Goal: Task Accomplishment & Management: Manage account settings

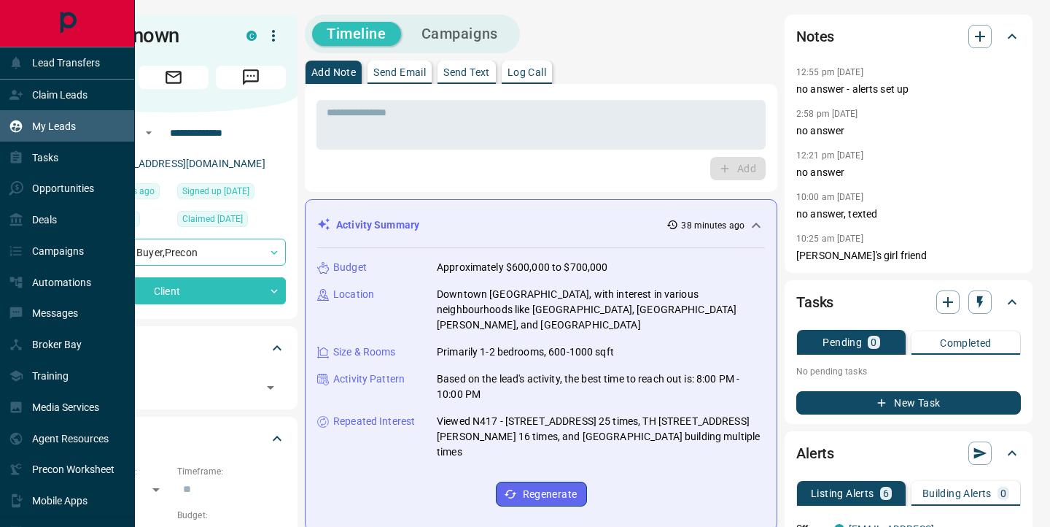
click at [31, 130] on div "My Leads" at bounding box center [42, 126] width 67 height 24
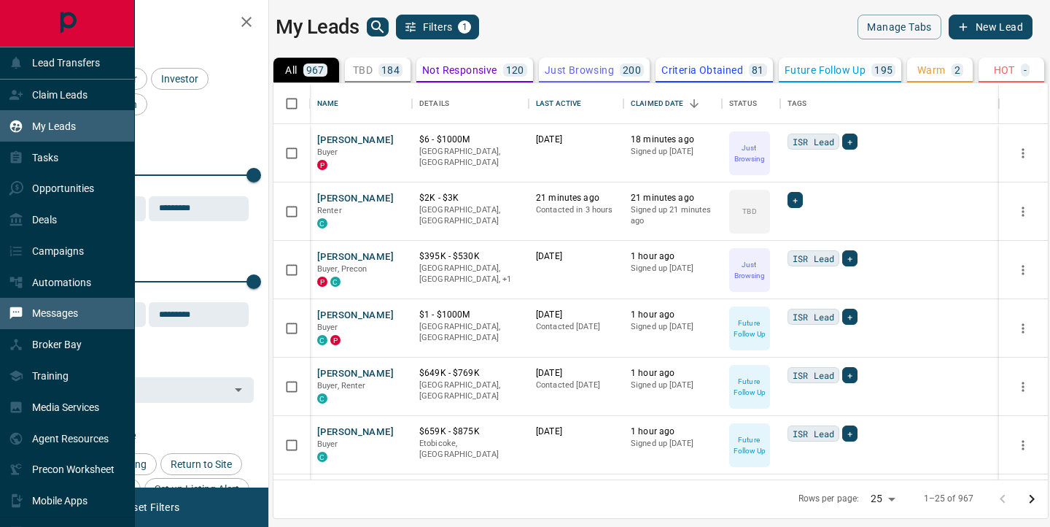
scroll to position [396, 774]
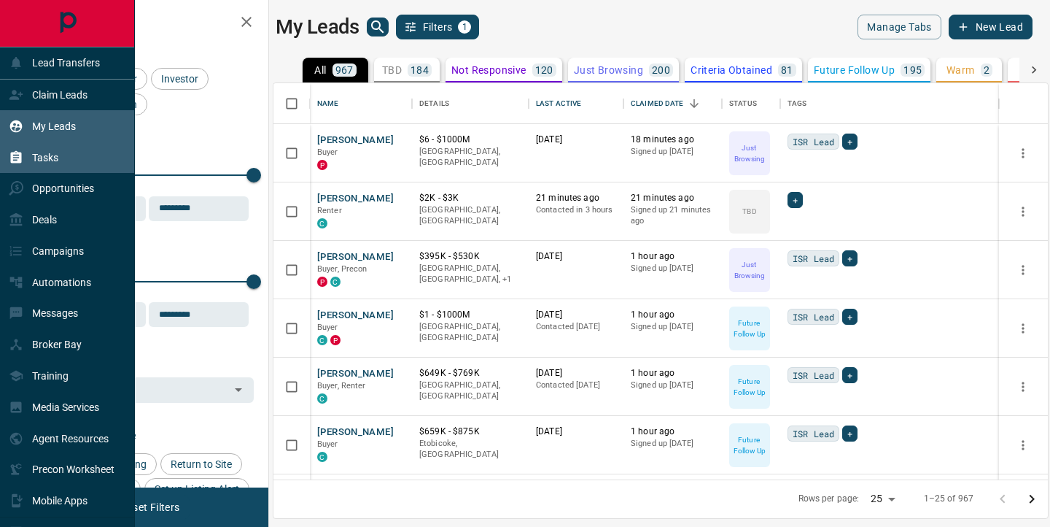
click at [118, 161] on div "Tasks" at bounding box center [67, 156] width 135 height 31
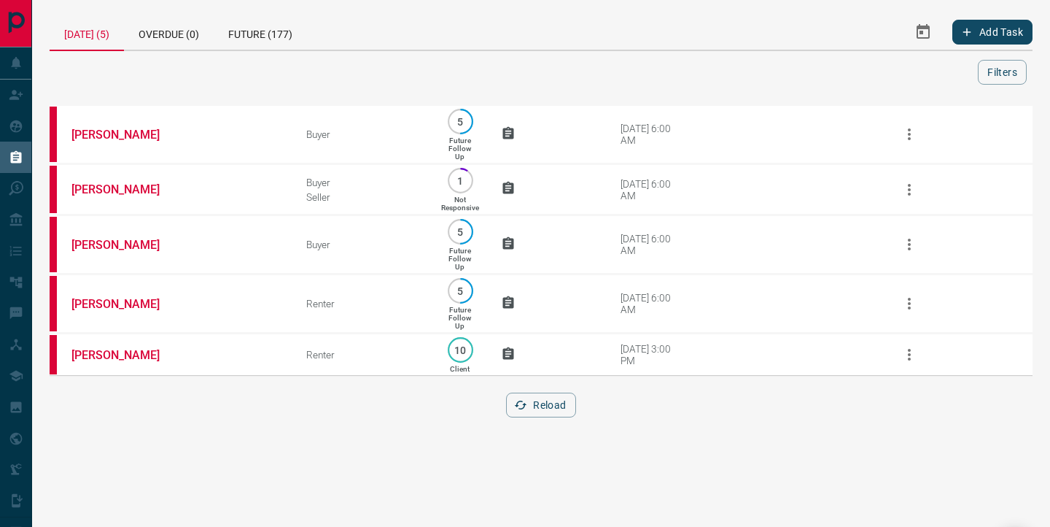
click at [222, 89] on div "[DATE] (5) Overdue (0) Future (177) Add Task Filters Scroll to Top [PERSON_NAME…" at bounding box center [541, 225] width 983 height 420
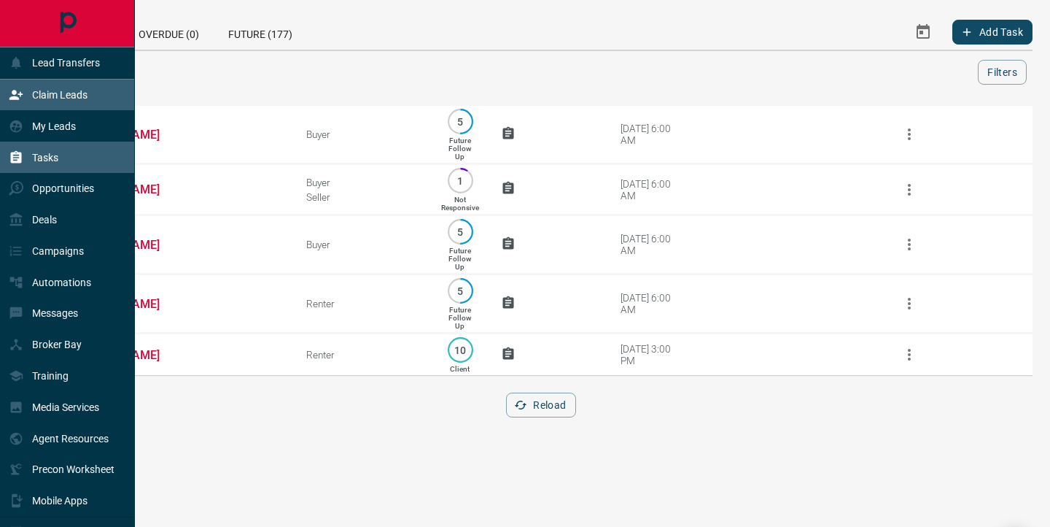
click at [29, 100] on div "Claim Leads" at bounding box center [48, 95] width 79 height 24
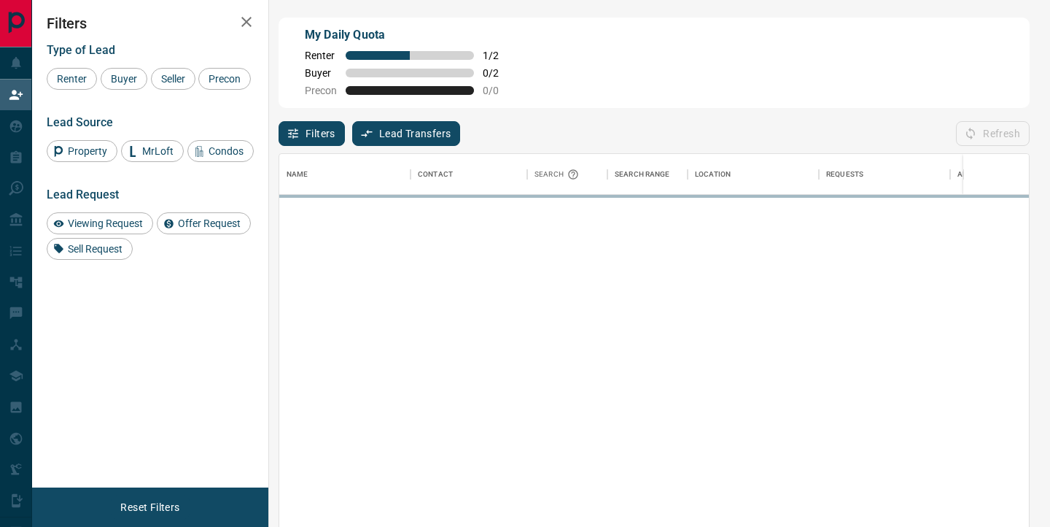
scroll to position [397, 750]
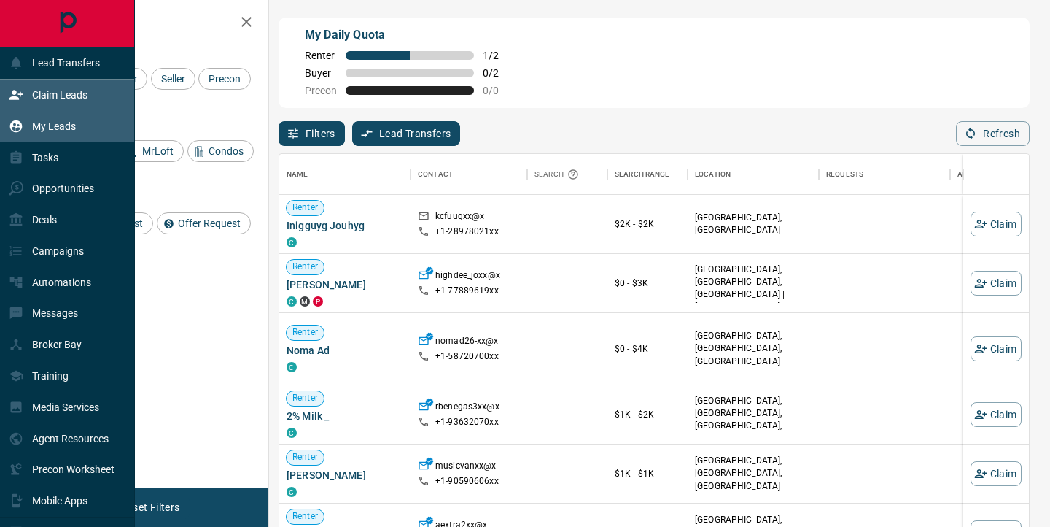
click at [20, 118] on div "My Leads" at bounding box center [42, 126] width 67 height 24
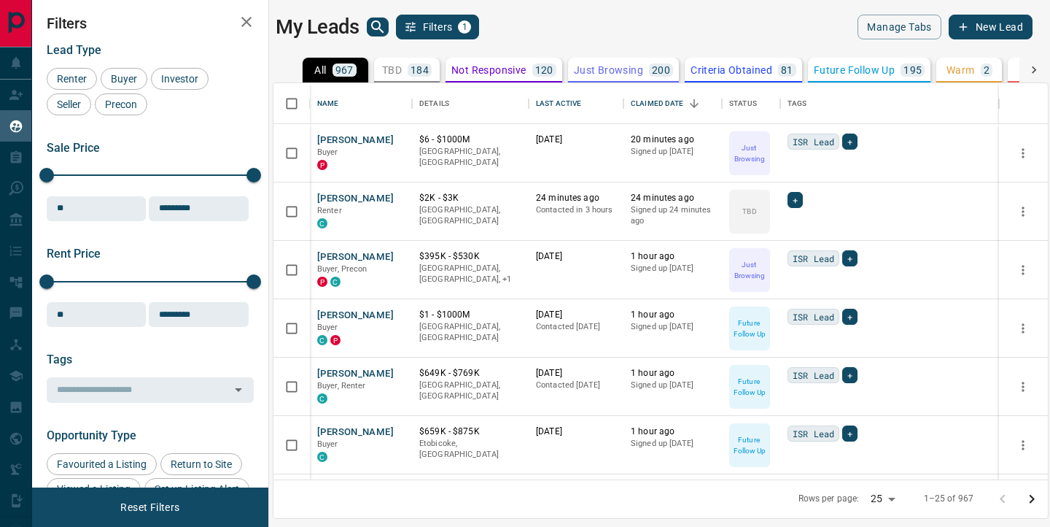
scroll to position [396, 774]
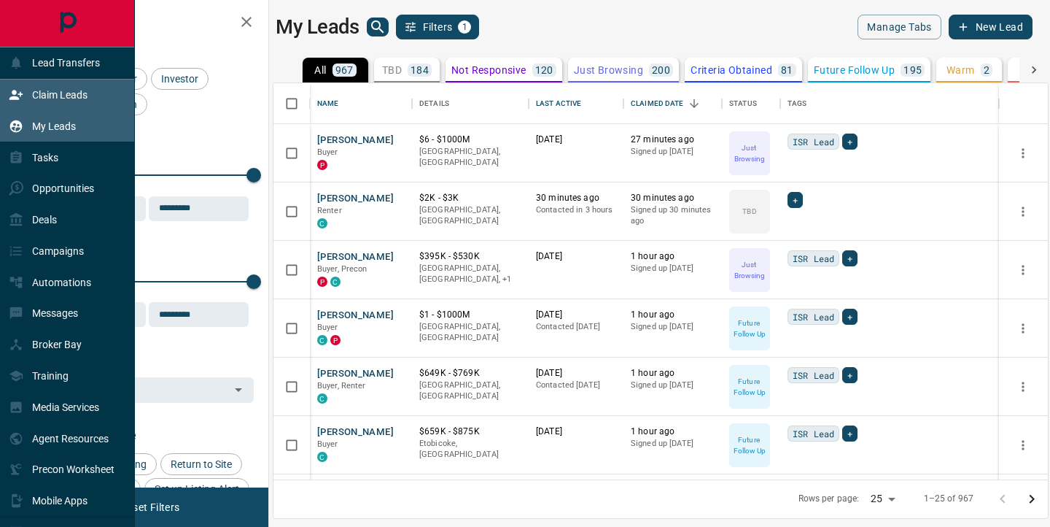
click at [17, 90] on icon at bounding box center [16, 95] width 15 height 15
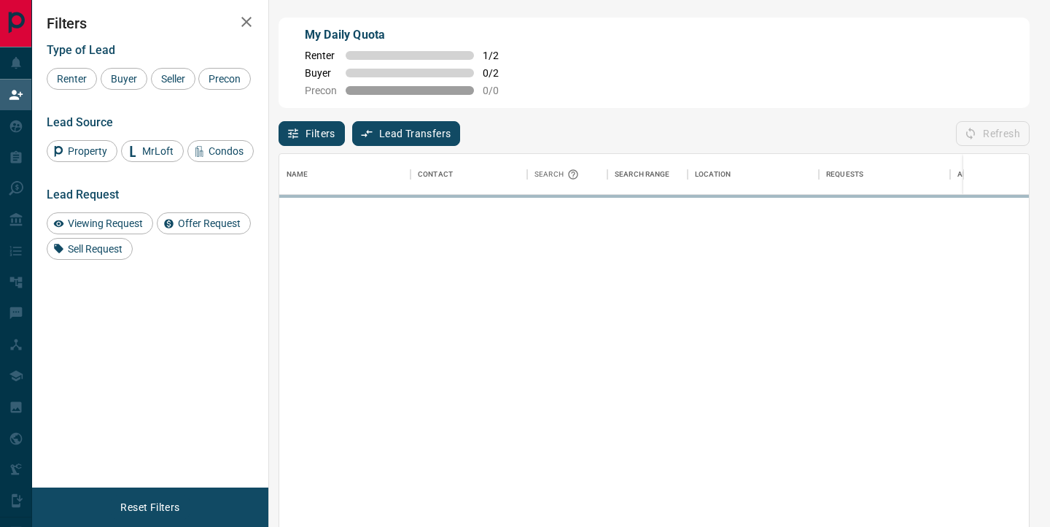
scroll to position [397, 750]
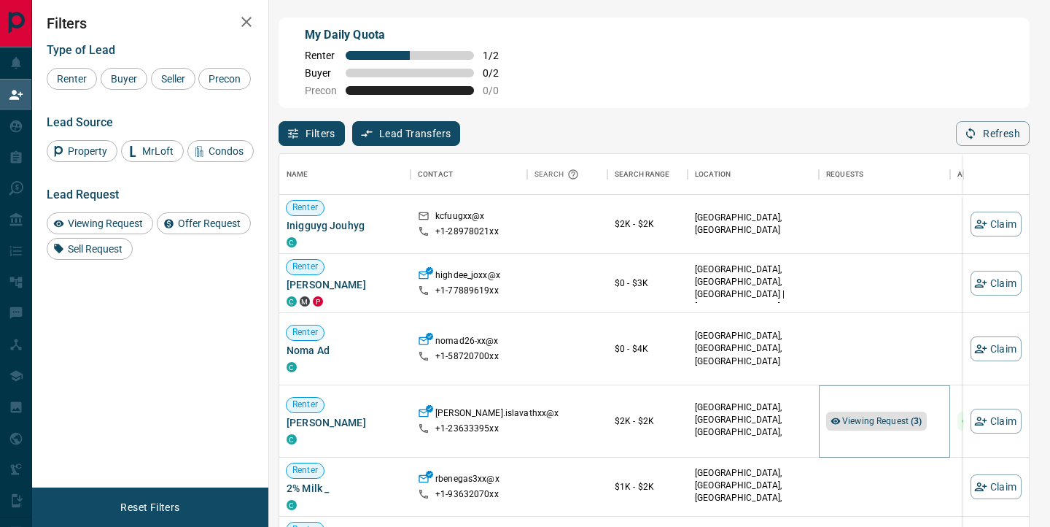
click at [862, 420] on span "Viewing Request ( 3 )" at bounding box center [882, 421] width 80 height 10
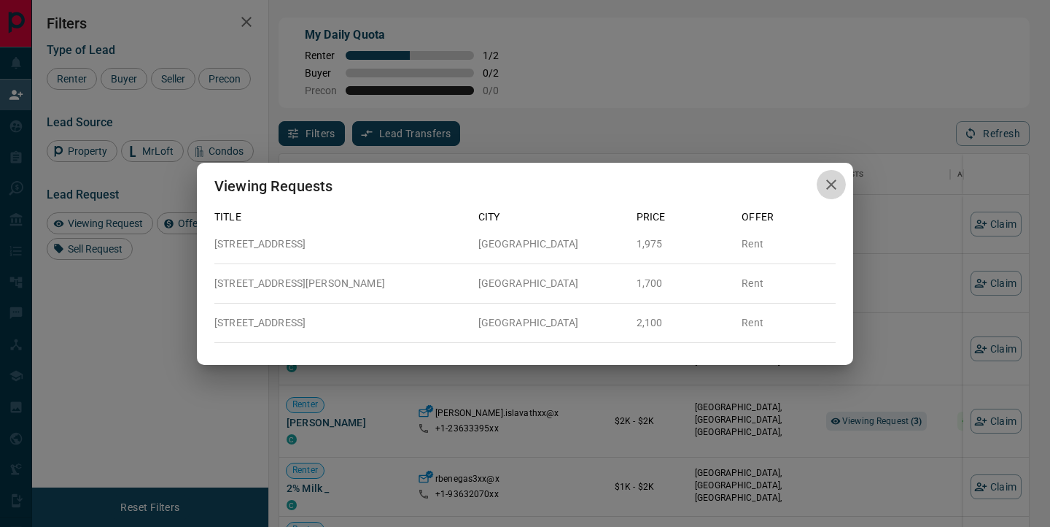
click at [831, 182] on icon "button" at bounding box center [832, 185] width 18 height 18
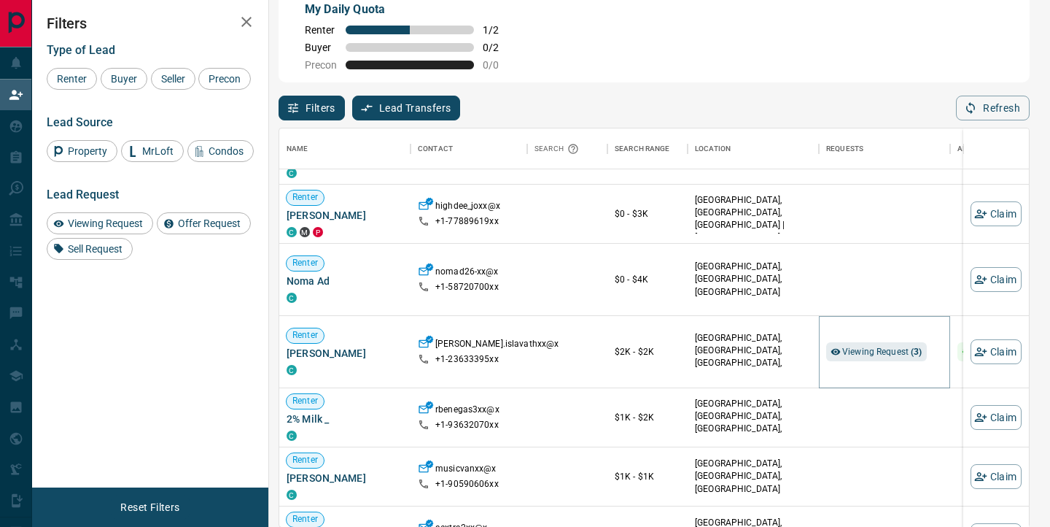
scroll to position [46, 0]
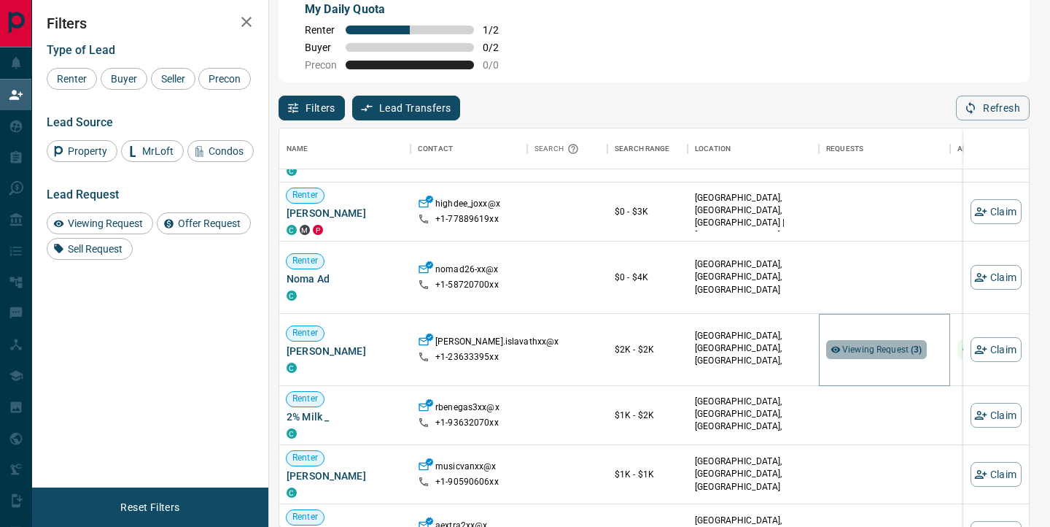
click at [868, 350] on span "Viewing Request ( 3 )" at bounding box center [882, 349] width 80 height 10
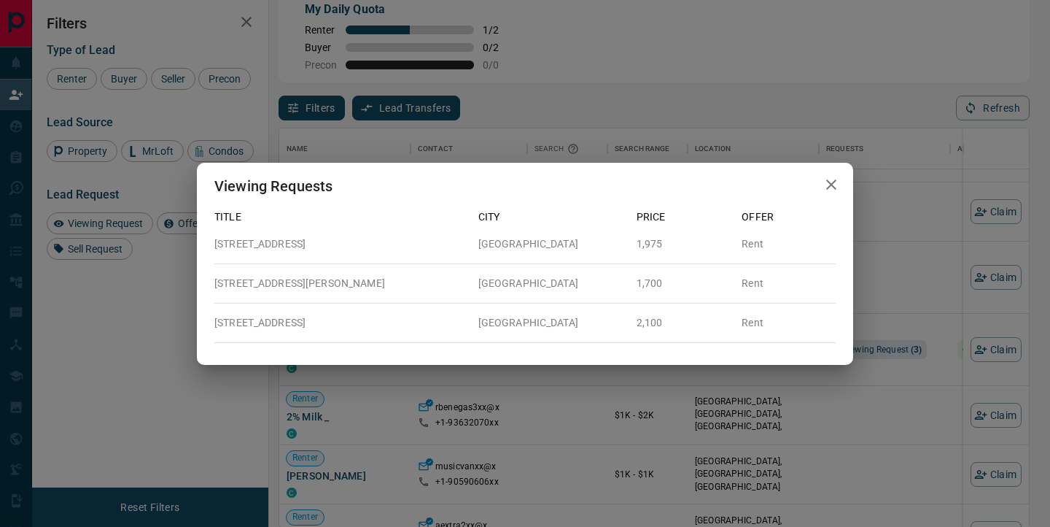
click at [833, 180] on icon "button" at bounding box center [832, 185] width 18 height 18
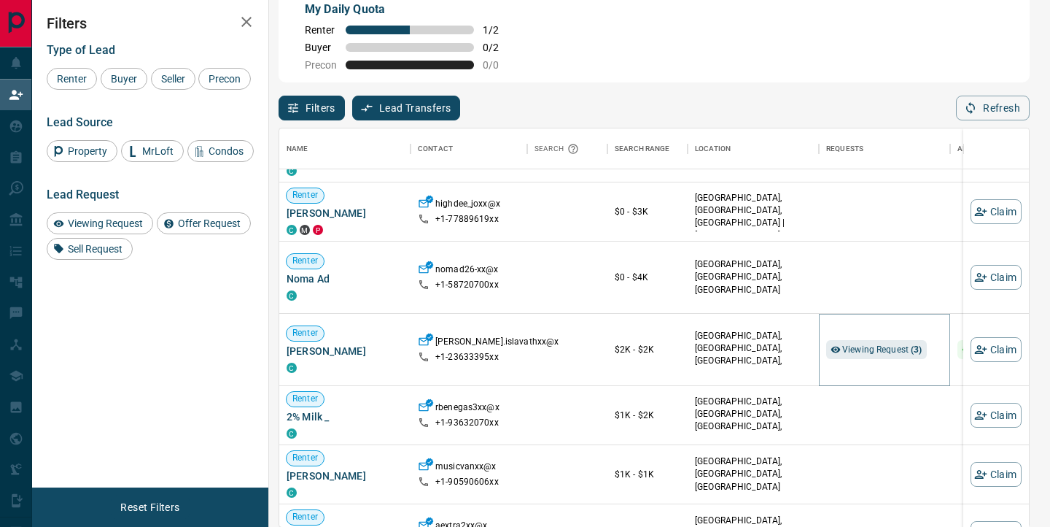
scroll to position [0, 0]
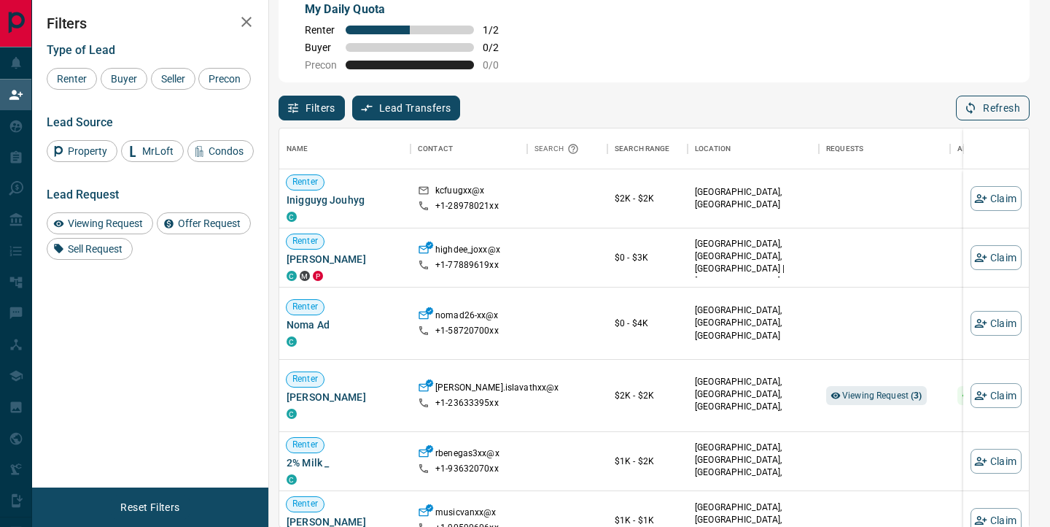
click at [984, 104] on button "Refresh" at bounding box center [993, 108] width 74 height 25
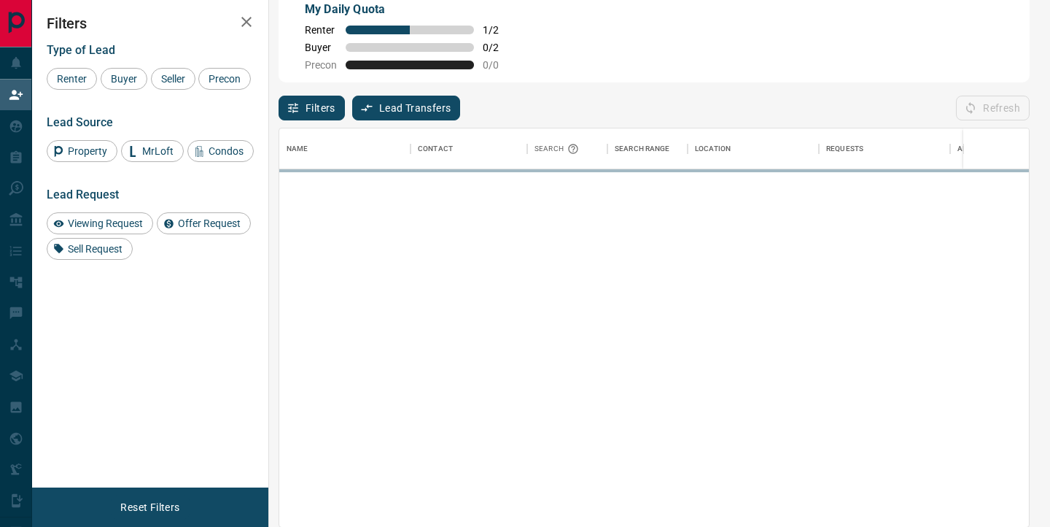
scroll to position [397, 750]
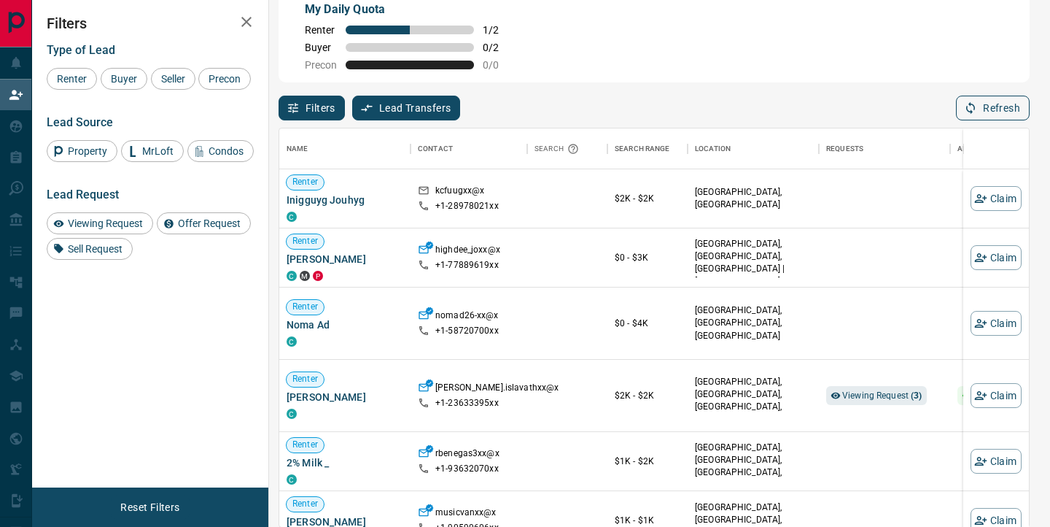
click at [984, 104] on button "Refresh" at bounding box center [993, 108] width 74 height 25
click at [647, 89] on div "Filters Lead Transfers 0 Refresh" at bounding box center [654, 101] width 751 height 38
click at [977, 115] on button "Refresh" at bounding box center [993, 108] width 74 height 25
click at [998, 111] on button "Refresh" at bounding box center [993, 108] width 74 height 25
click at [987, 108] on button "Refresh" at bounding box center [993, 108] width 74 height 25
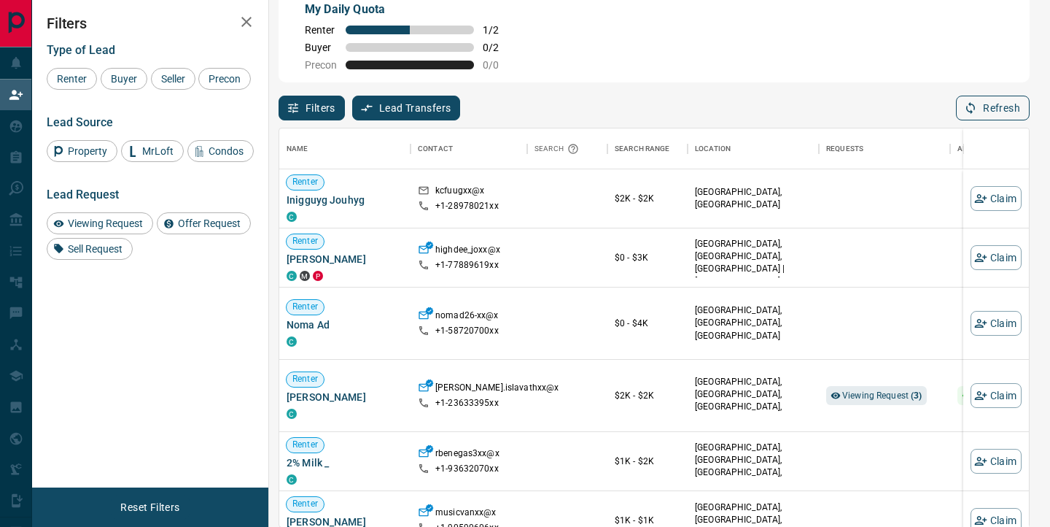
click at [998, 109] on button "Refresh" at bounding box center [993, 108] width 74 height 25
click at [990, 113] on button "Refresh" at bounding box center [993, 108] width 74 height 25
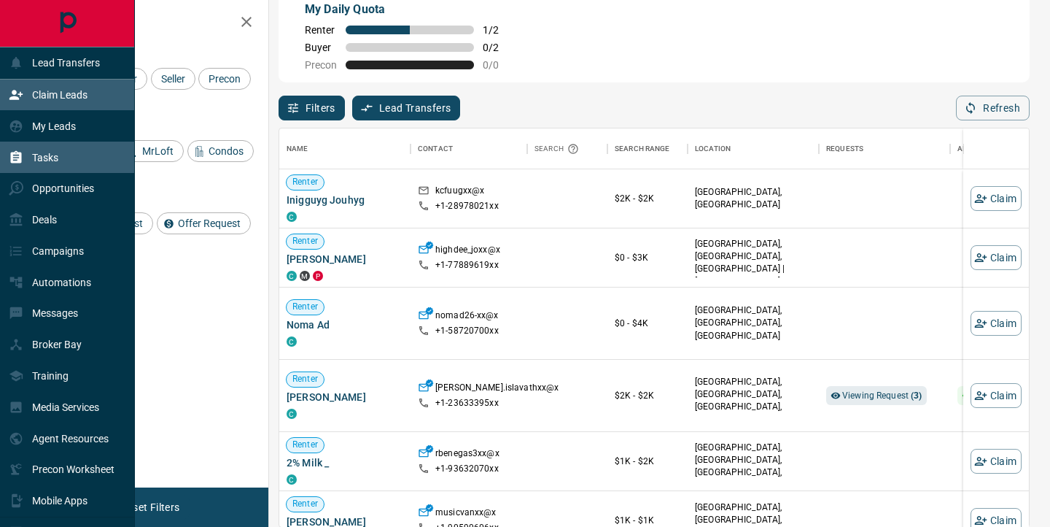
click at [20, 151] on icon at bounding box center [16, 157] width 15 height 15
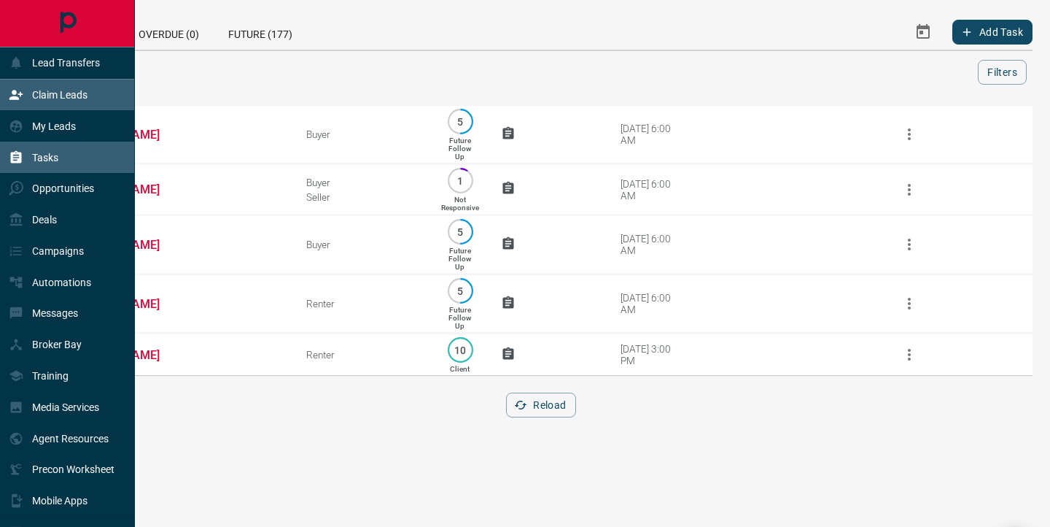
click at [24, 93] on div "Claim Leads" at bounding box center [48, 95] width 79 height 24
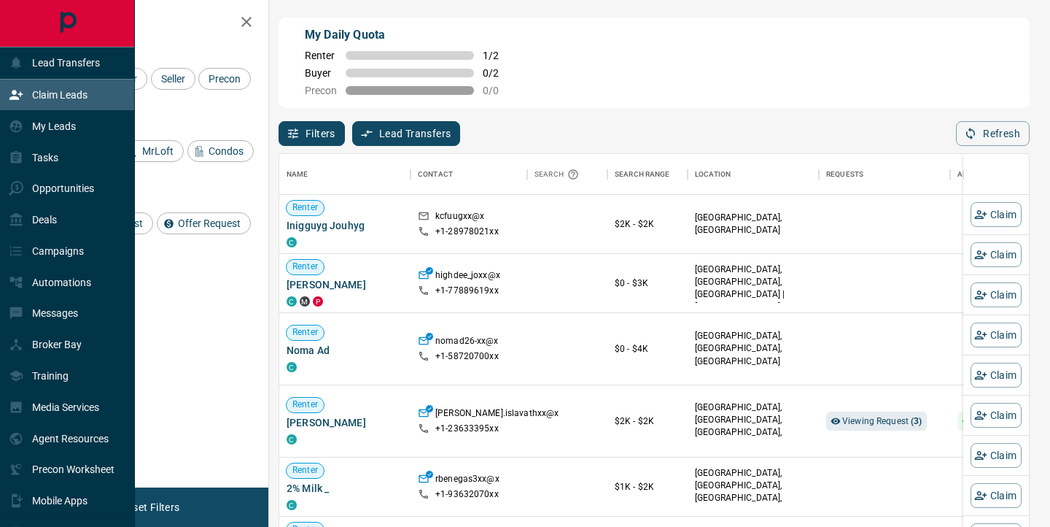
scroll to position [397, 750]
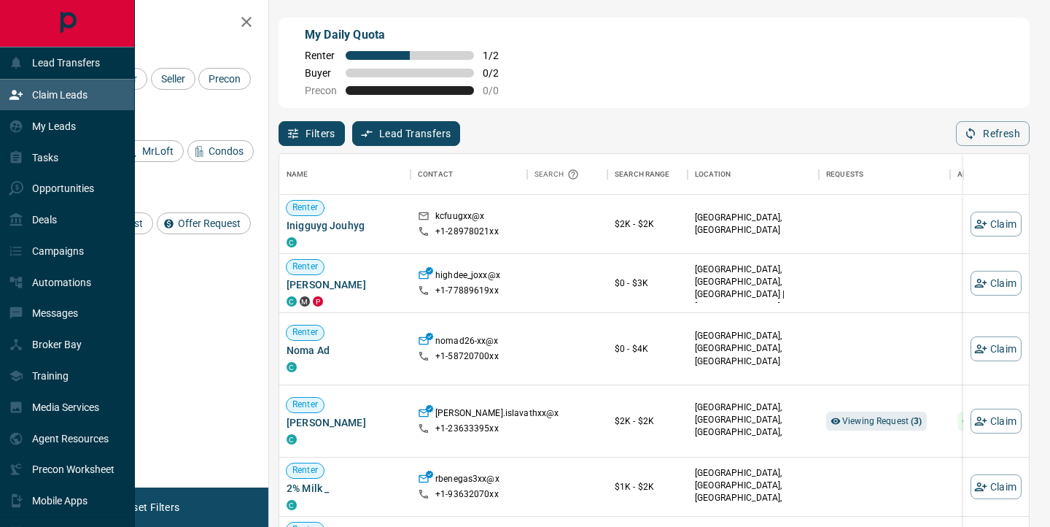
click at [24, 93] on div "Claim Leads" at bounding box center [48, 95] width 79 height 24
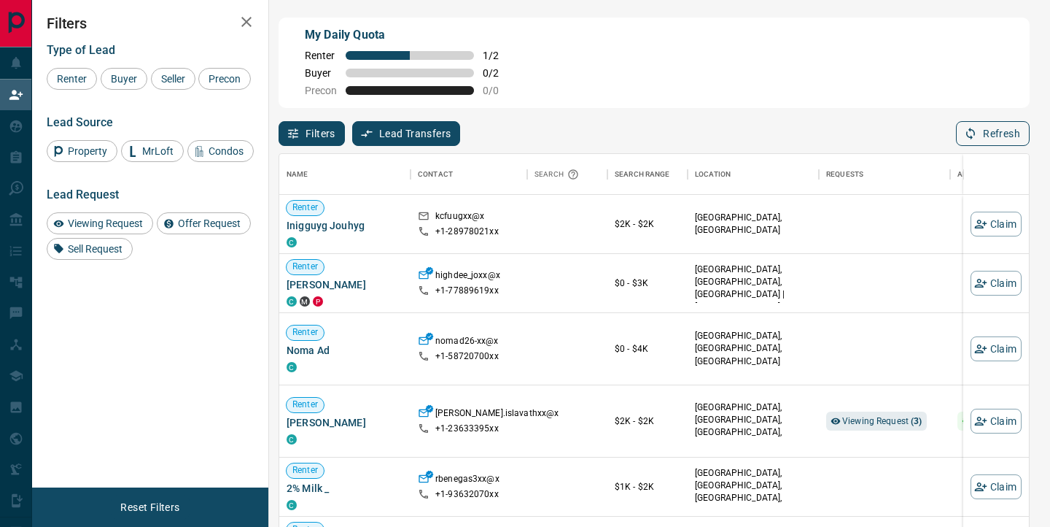
click at [987, 133] on button "Refresh" at bounding box center [993, 133] width 74 height 25
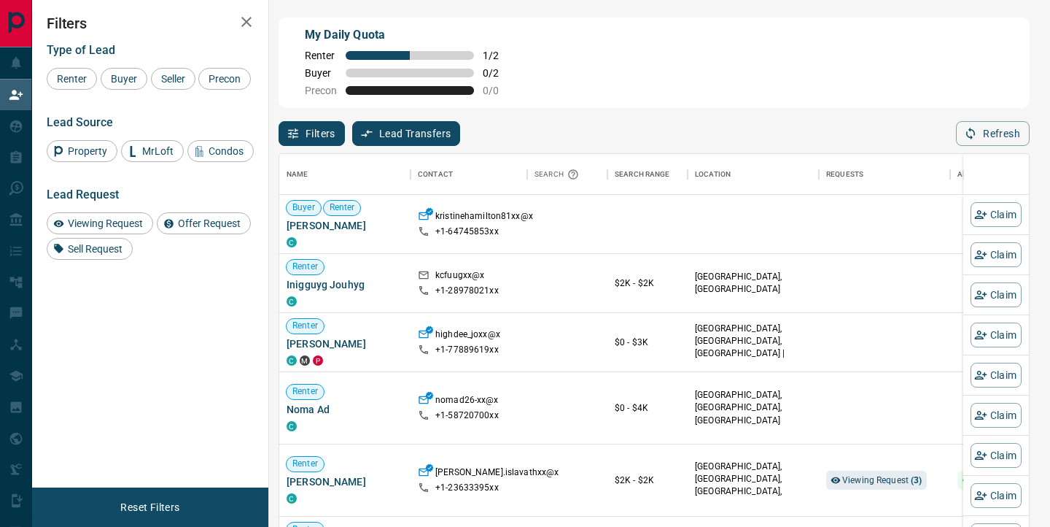
click at [746, 131] on div "Filters Lead Transfers 0 Refresh" at bounding box center [654, 127] width 751 height 38
